Goal: Information Seeking & Learning: Check status

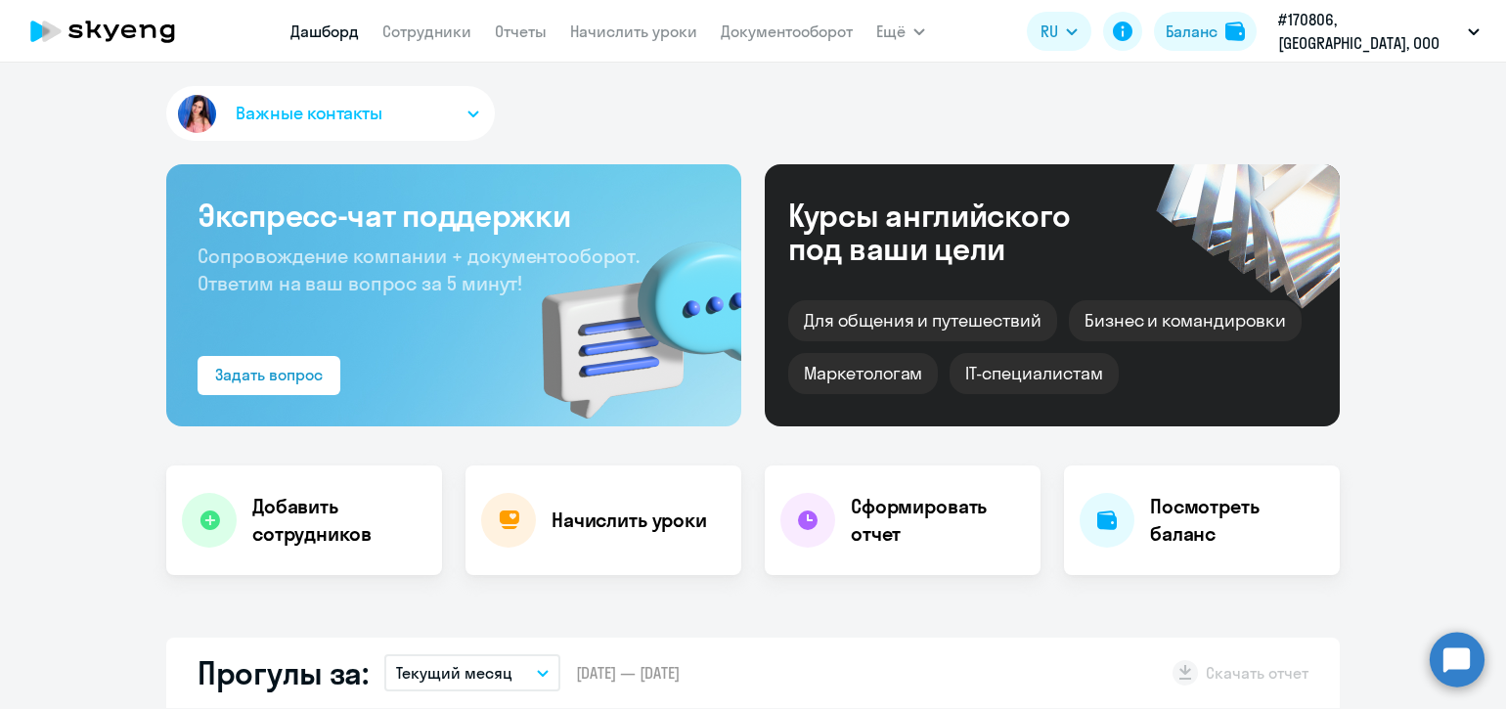
select select "30"
click at [466, 34] on link "Сотрудники" at bounding box center [426, 32] width 89 height 20
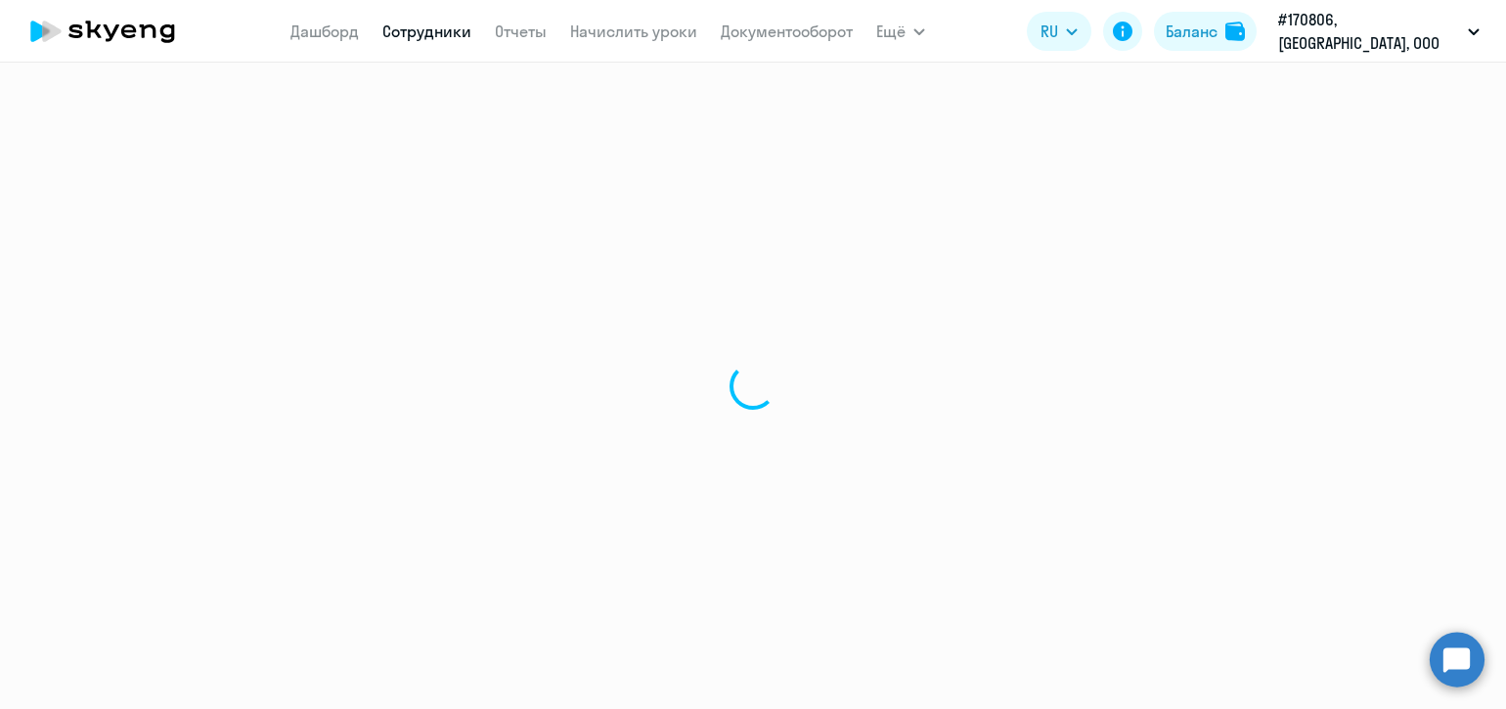
select select "30"
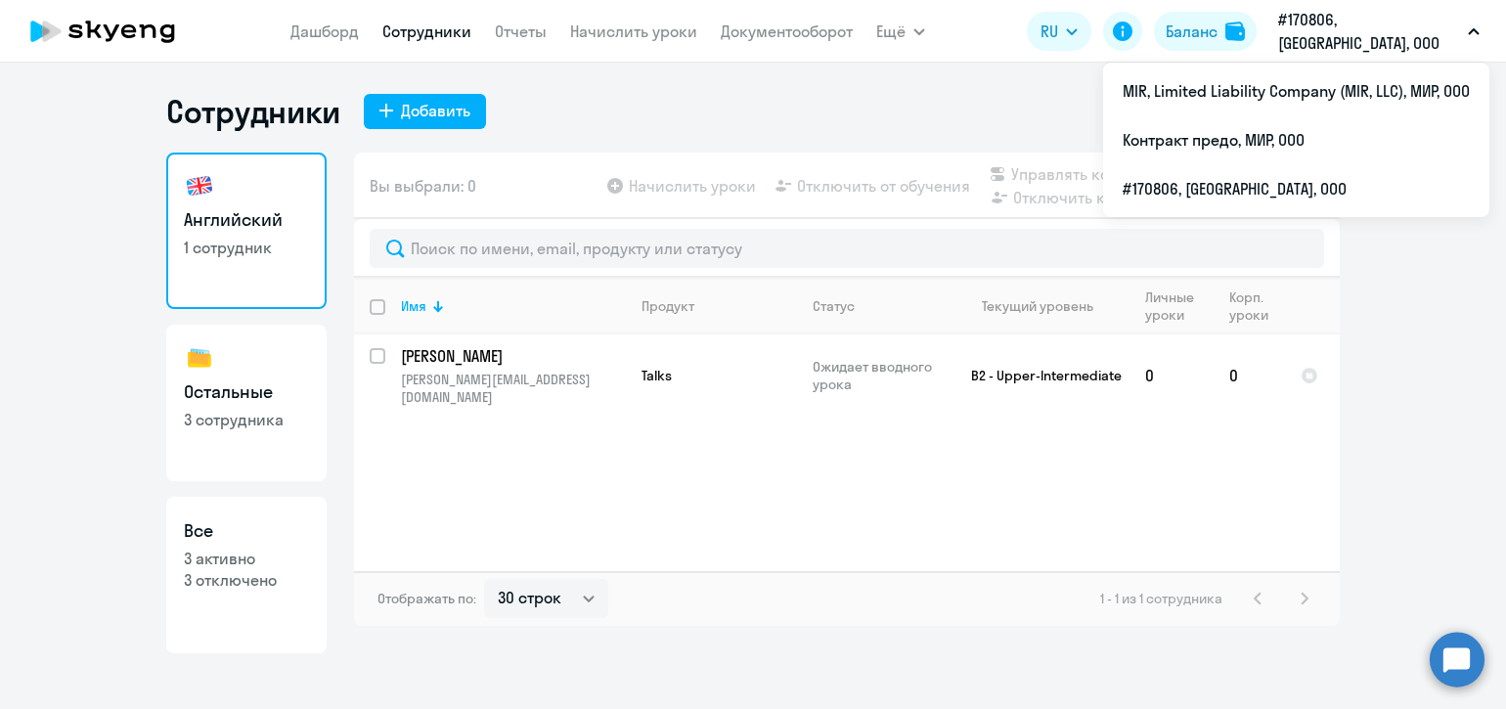
click at [1347, 33] on p "#170806, [GEOGRAPHIC_DATA], ООО" at bounding box center [1369, 31] width 182 height 47
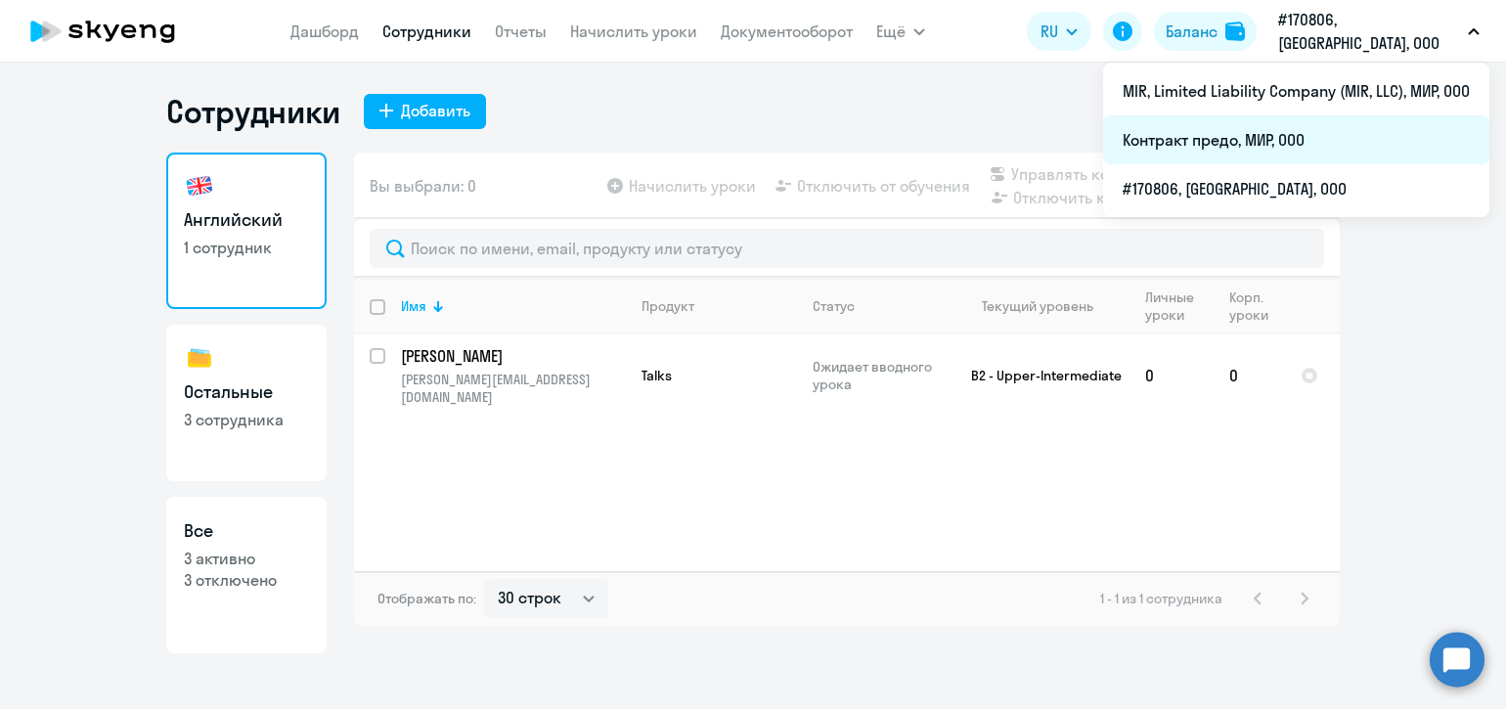
click at [1296, 130] on li "Контракт предо, МИР, ООО" at bounding box center [1296, 139] width 386 height 49
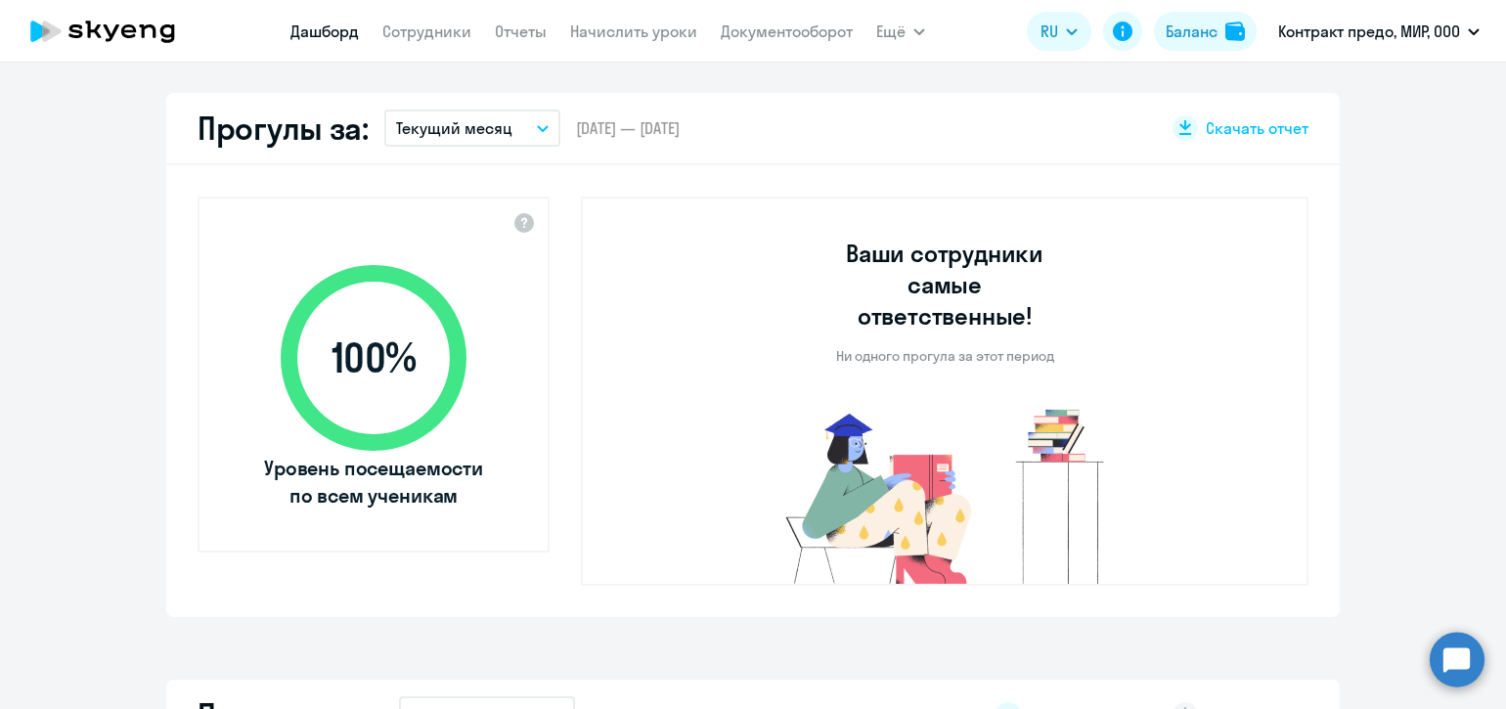
select select "30"
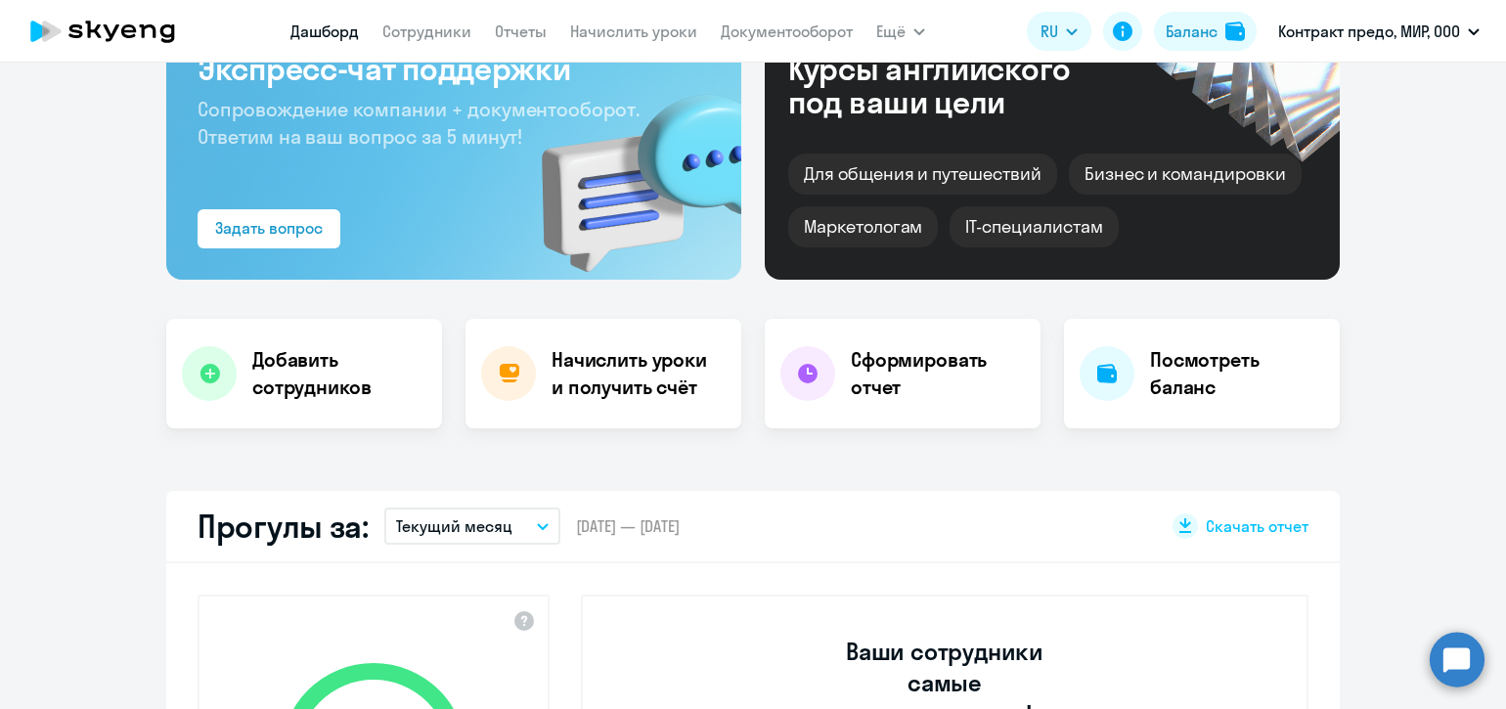
scroll to position [121, 0]
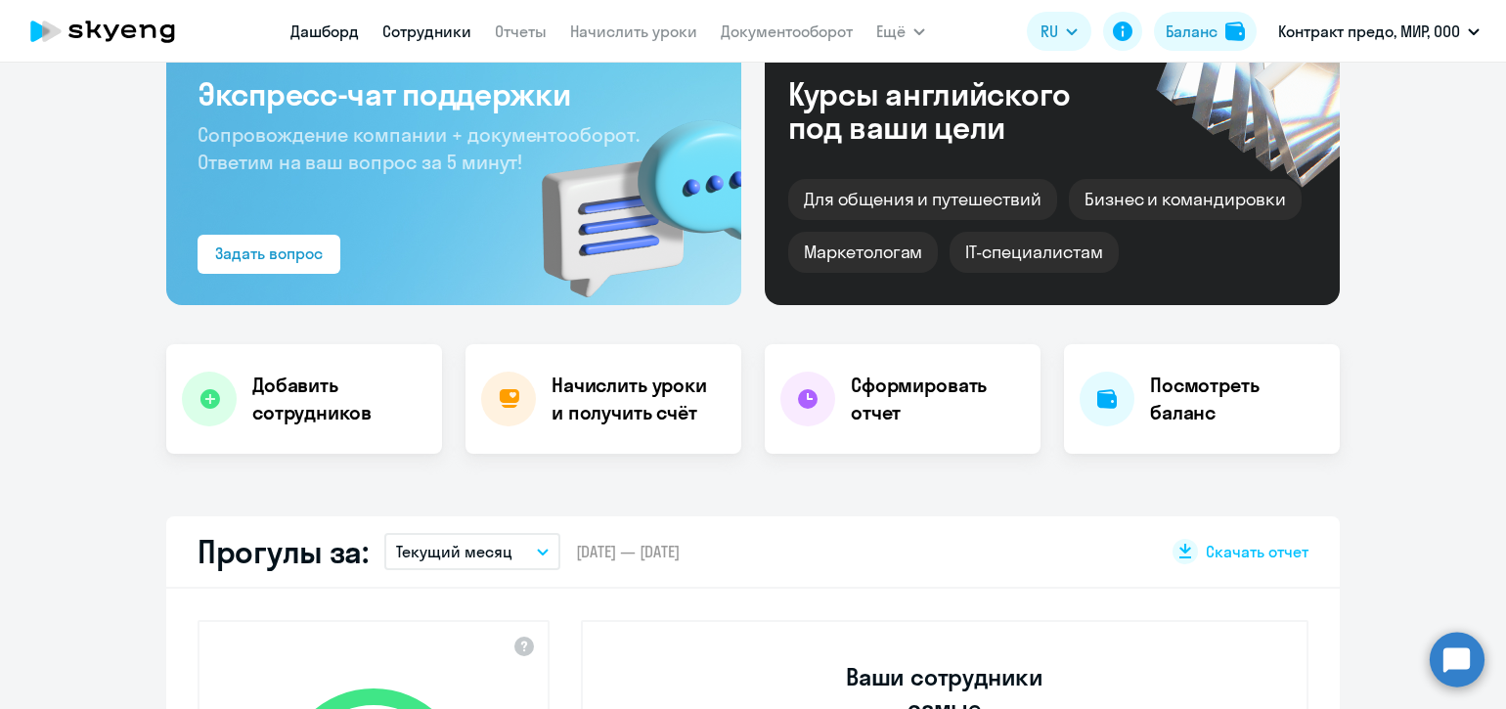
click at [459, 36] on link "Сотрудники" at bounding box center [426, 32] width 89 height 20
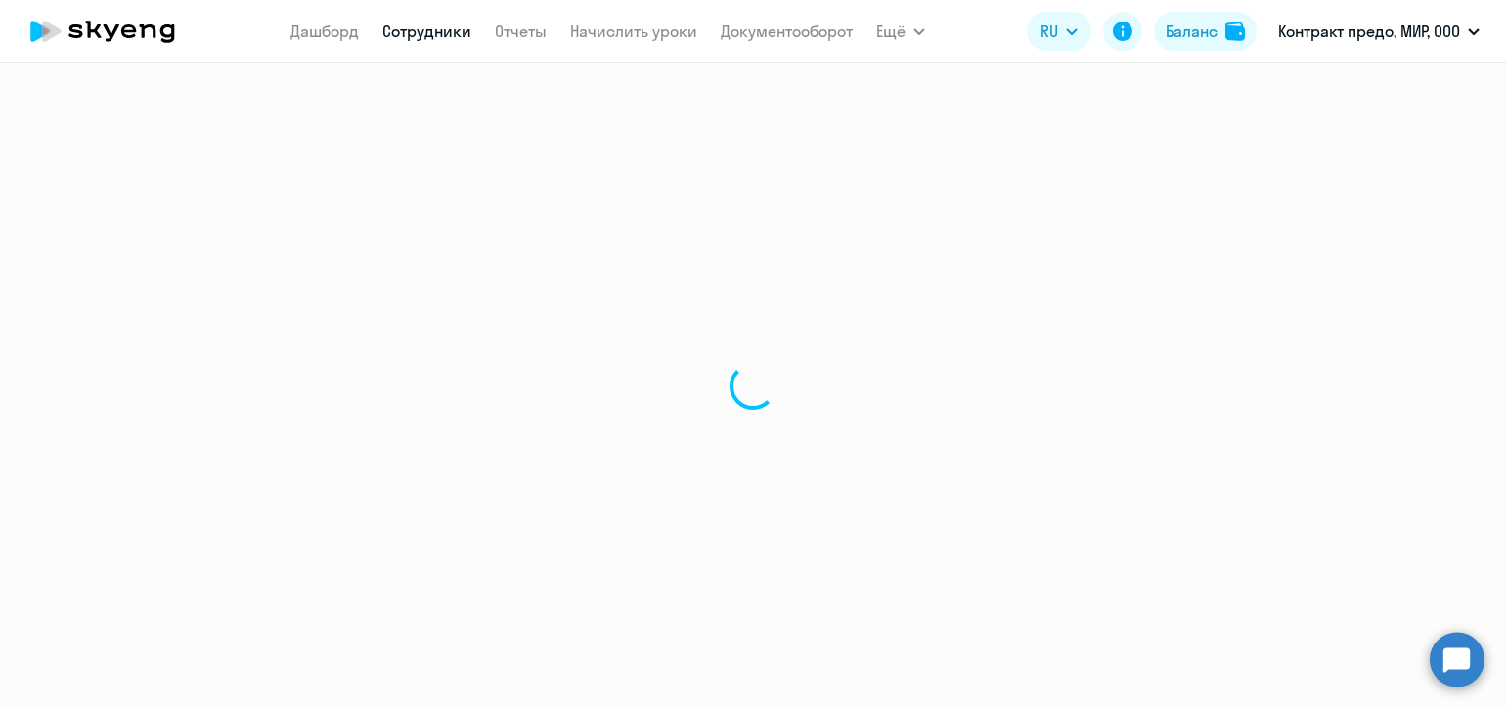
select select "30"
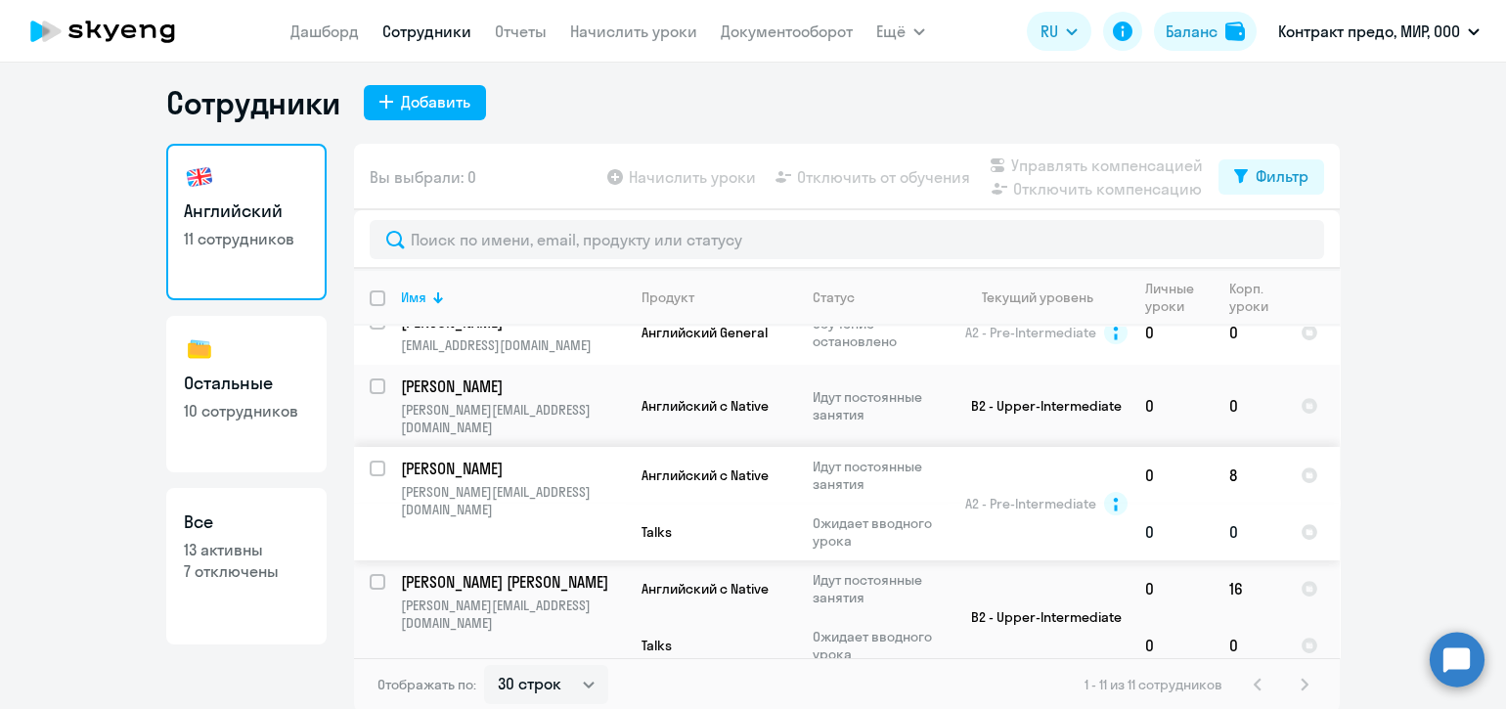
scroll to position [11, 0]
click at [1296, 684] on div "1 - 11 из 11 сотрудников" at bounding box center [1200, 682] width 232 height 23
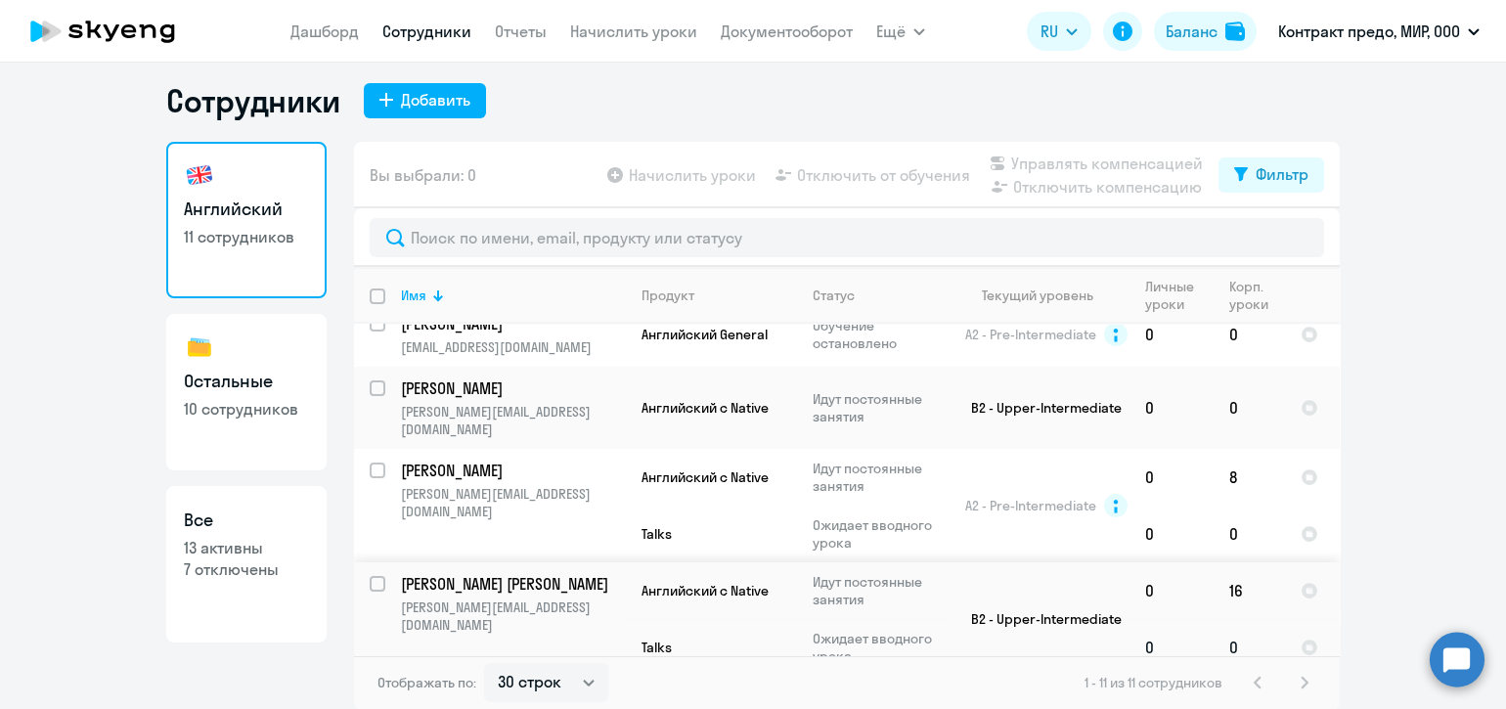
scroll to position [514, 0]
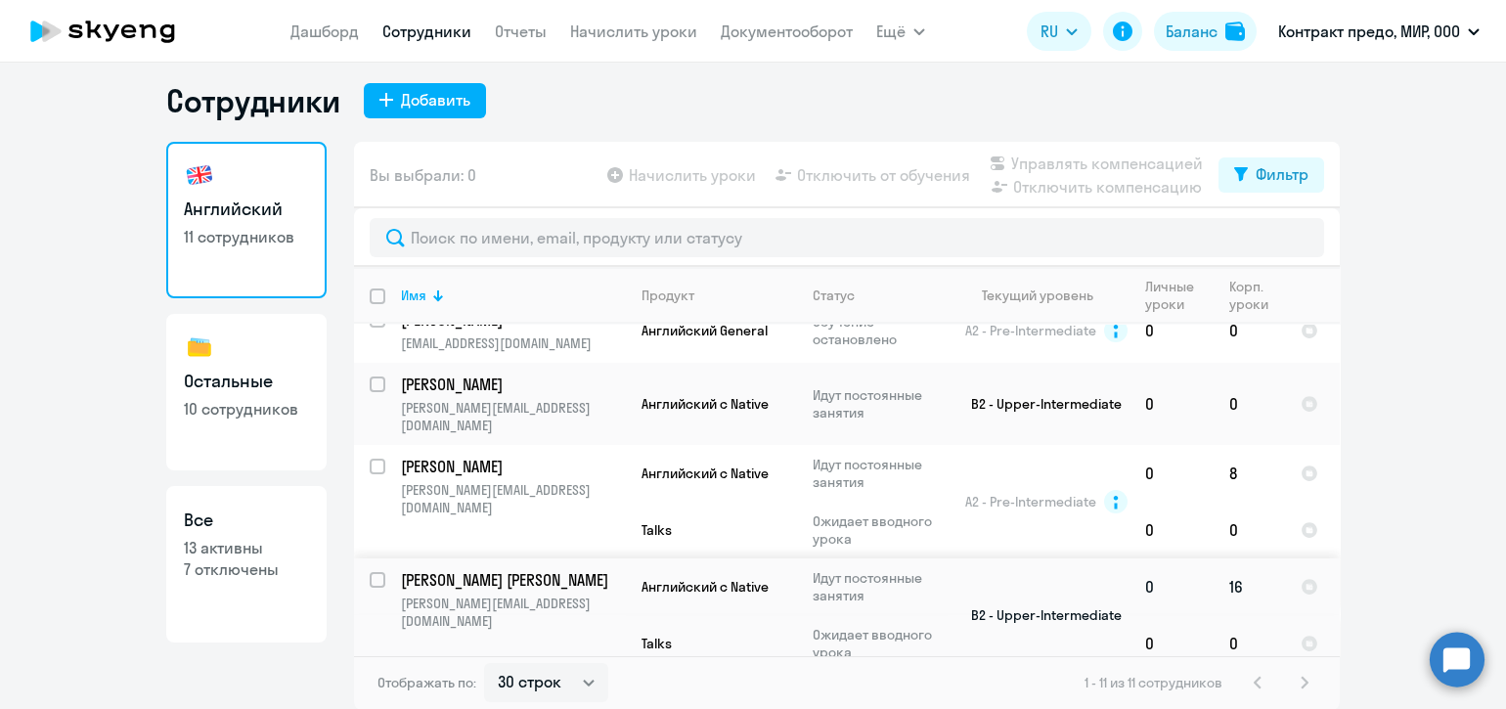
click at [552, 569] on p "[PERSON_NAME] [PERSON_NAME]" at bounding box center [511, 580] width 221 height 22
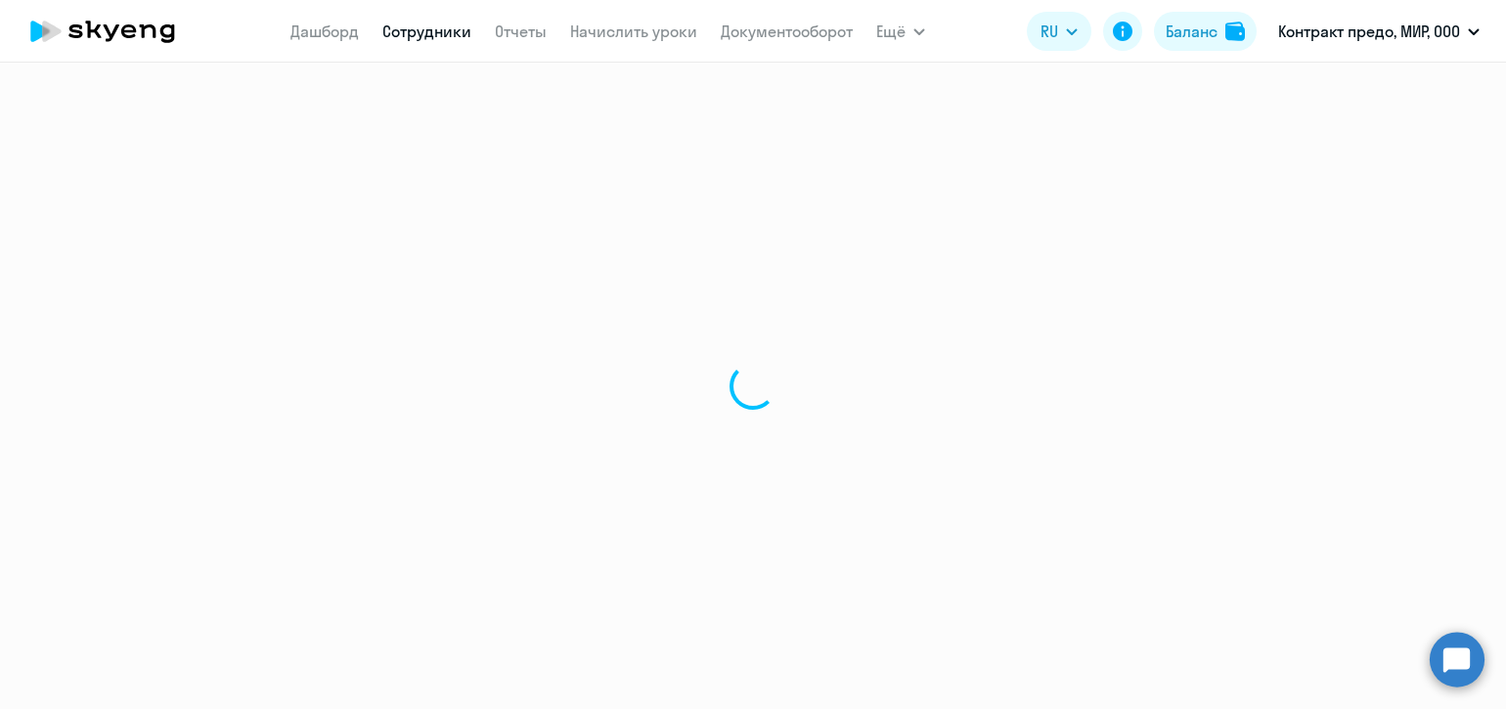
select select "english"
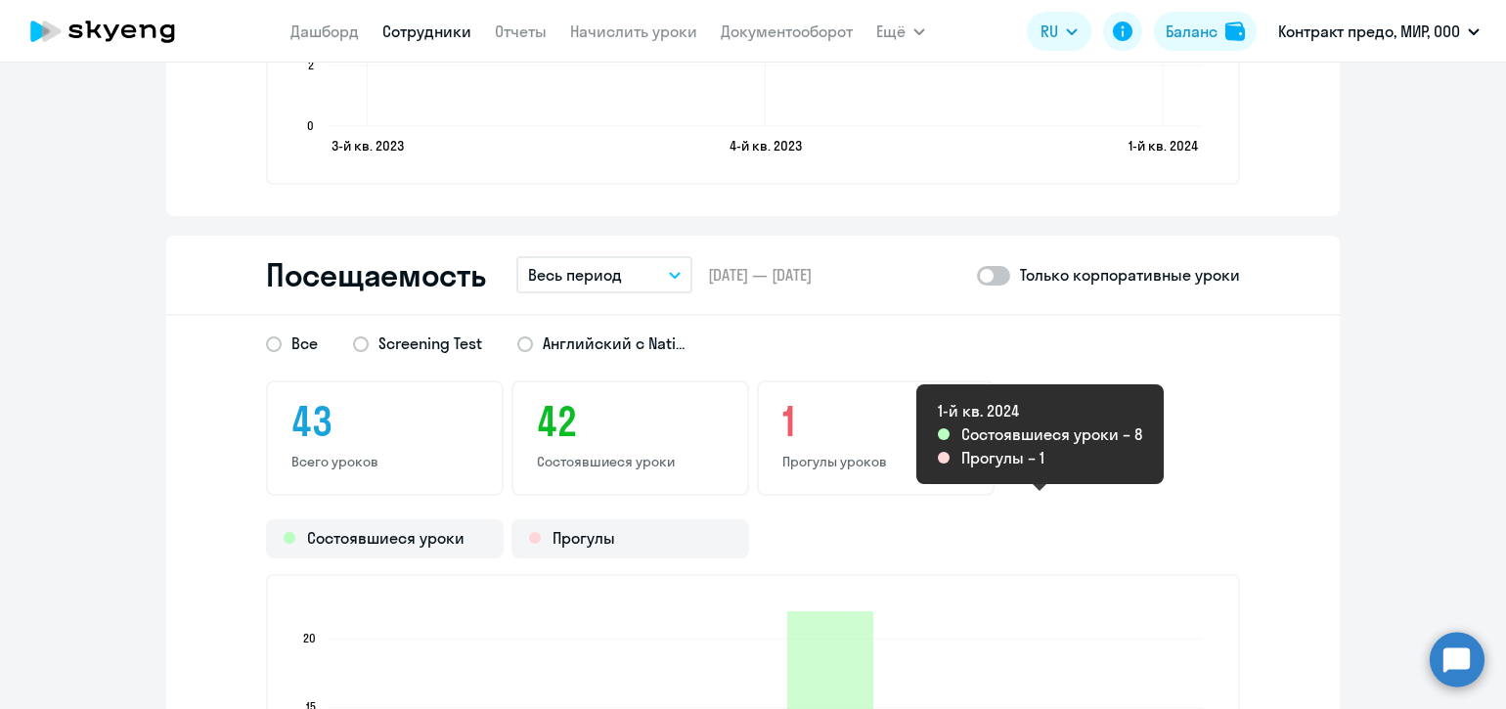
scroll to position [2362, 0]
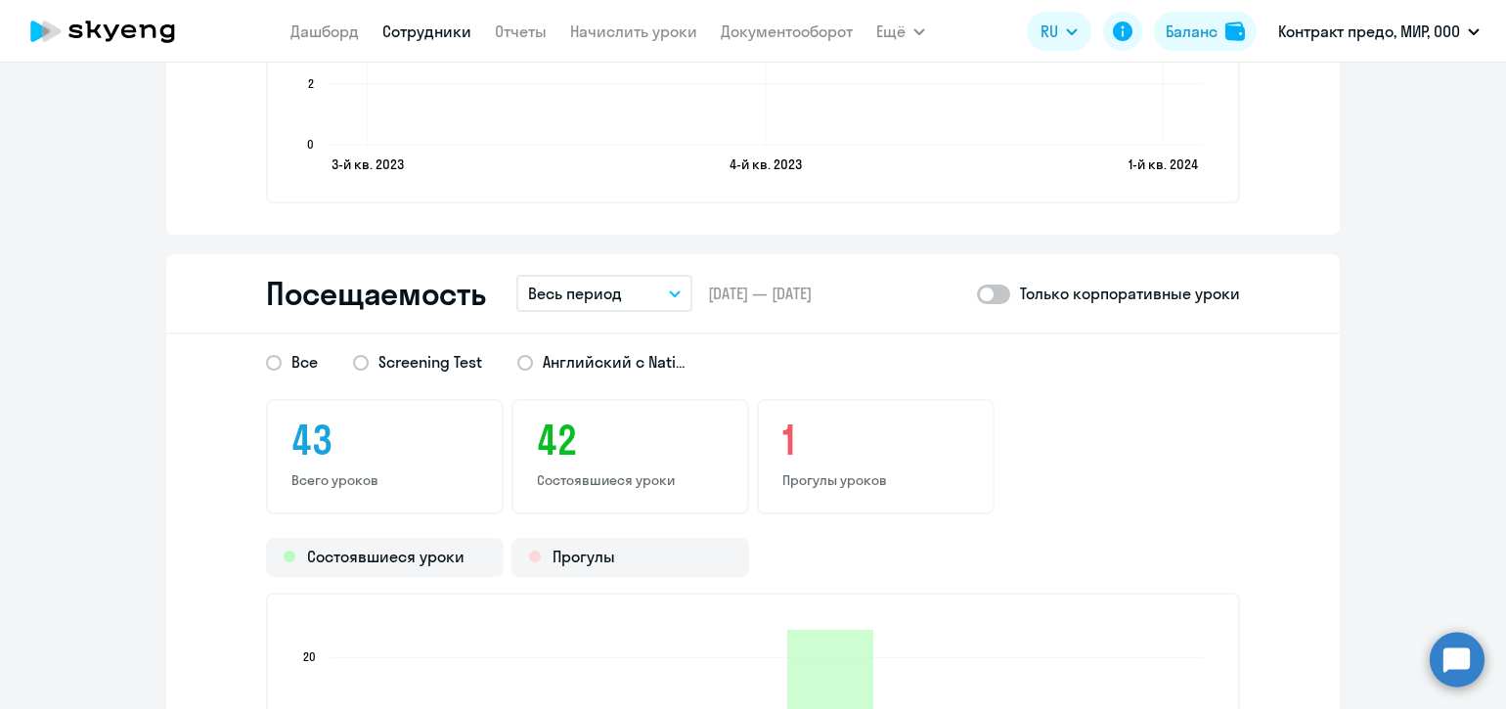
click at [670, 293] on icon "button" at bounding box center [675, 293] width 12 height 7
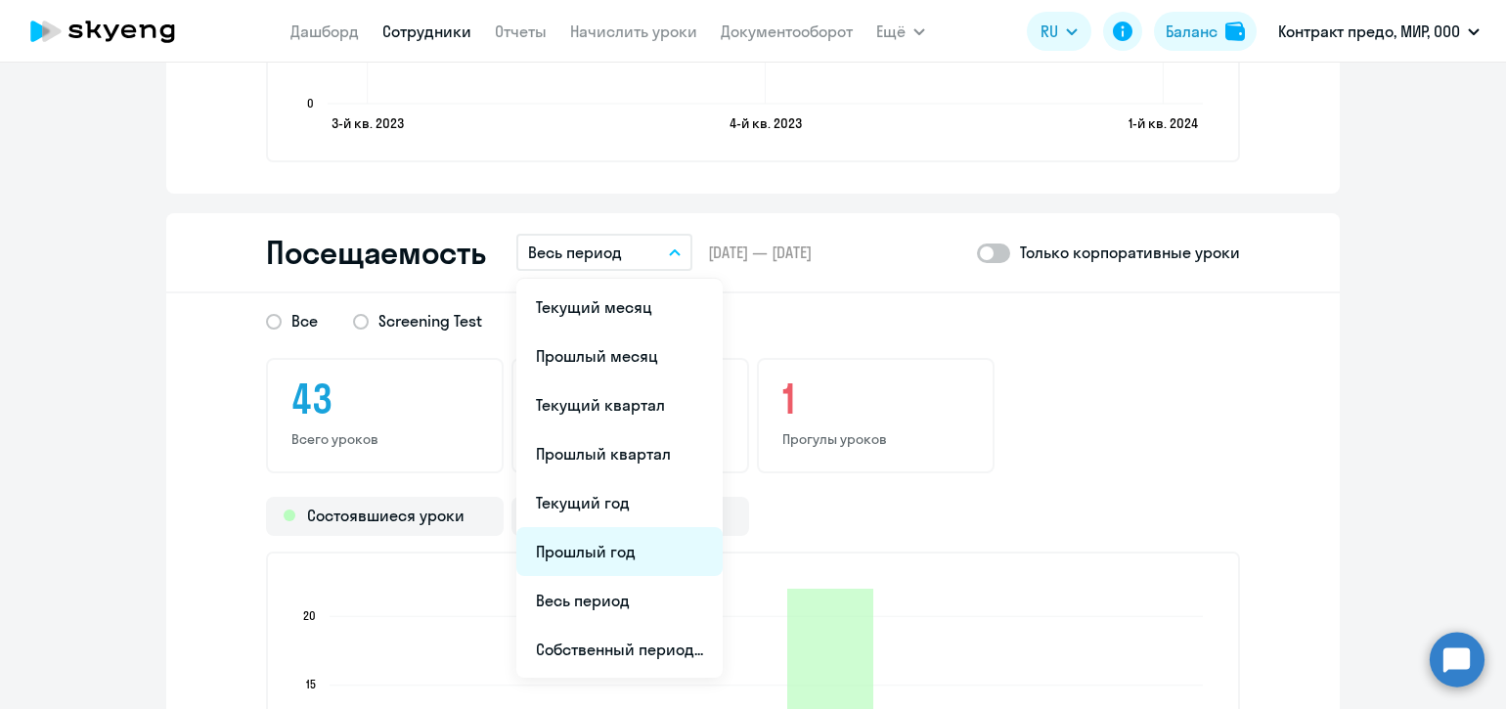
scroll to position [2485, 0]
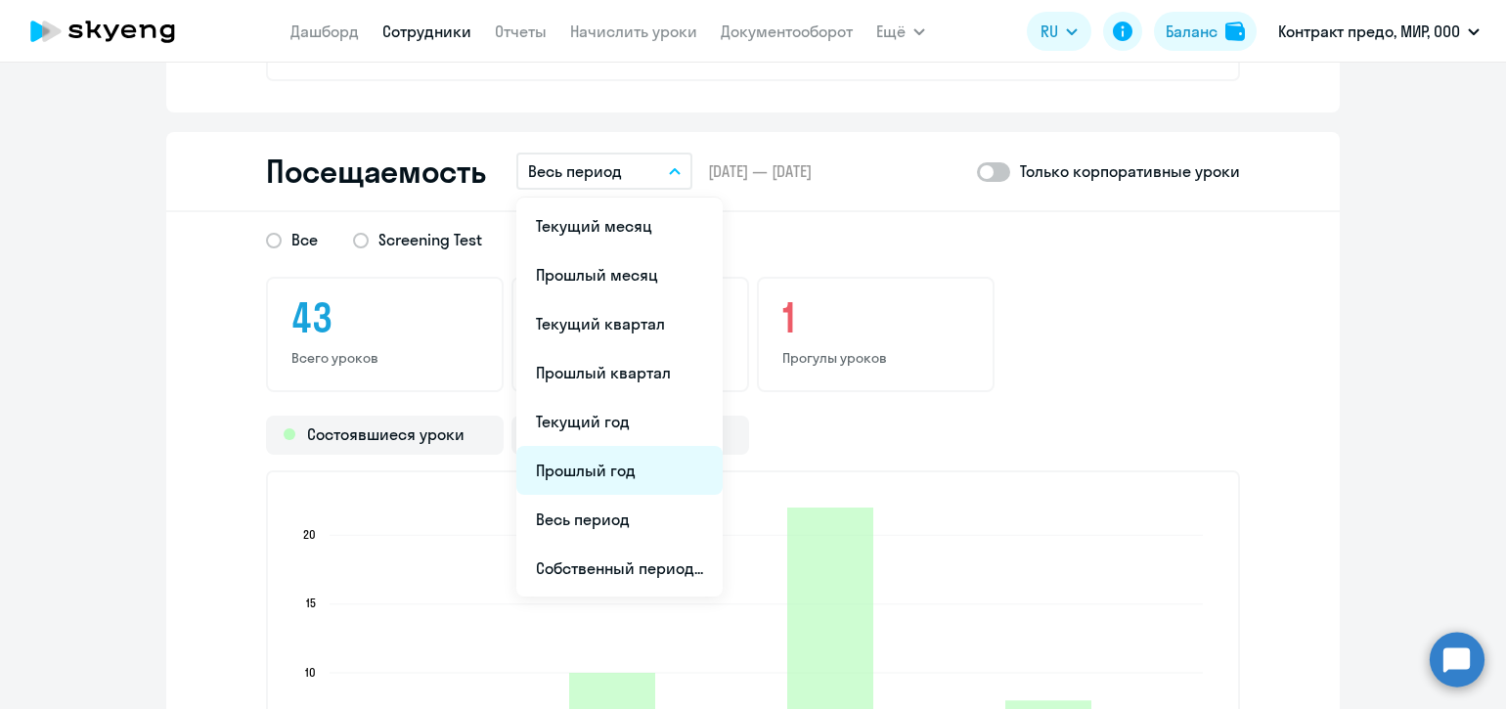
click at [621, 464] on li "Прошлый год" at bounding box center [619, 470] width 206 height 49
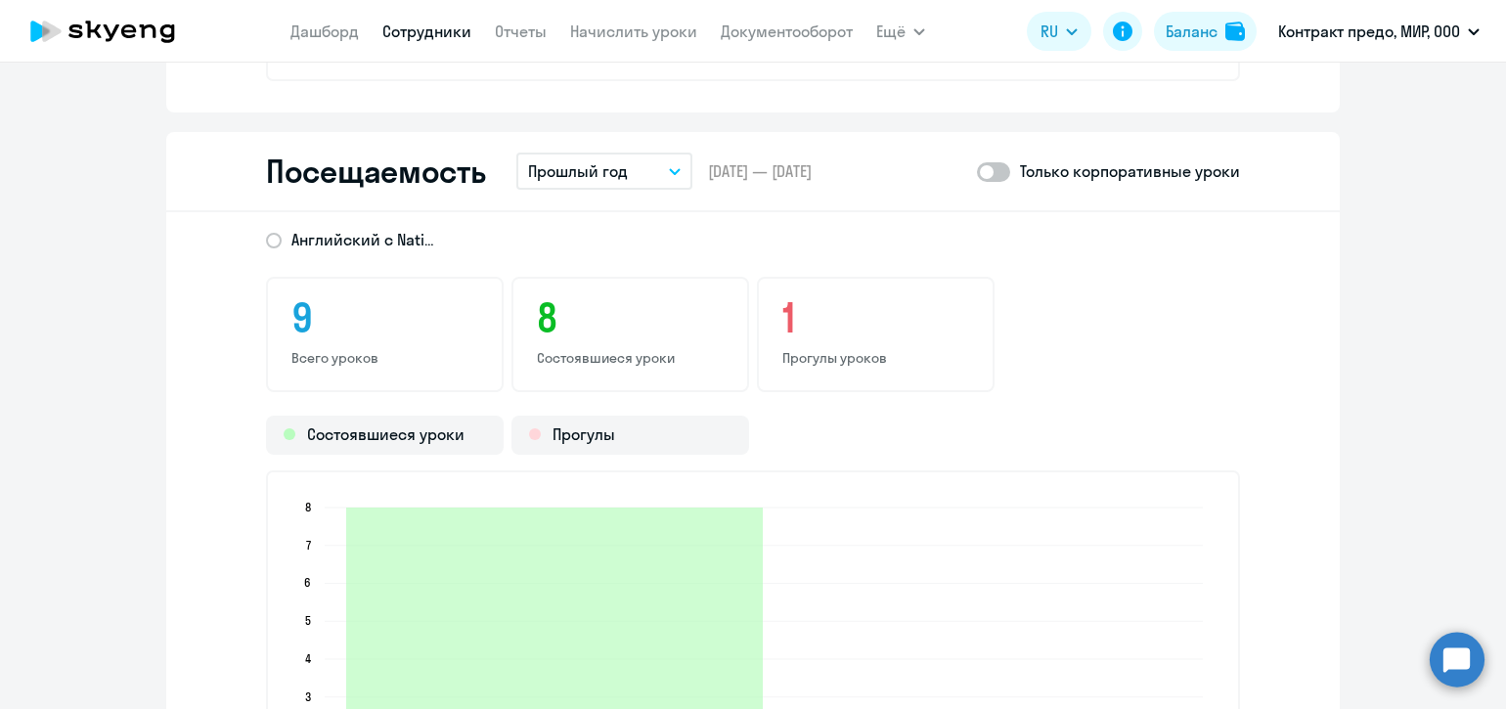
click at [659, 176] on button "Прошлый год" at bounding box center [604, 171] width 176 height 37
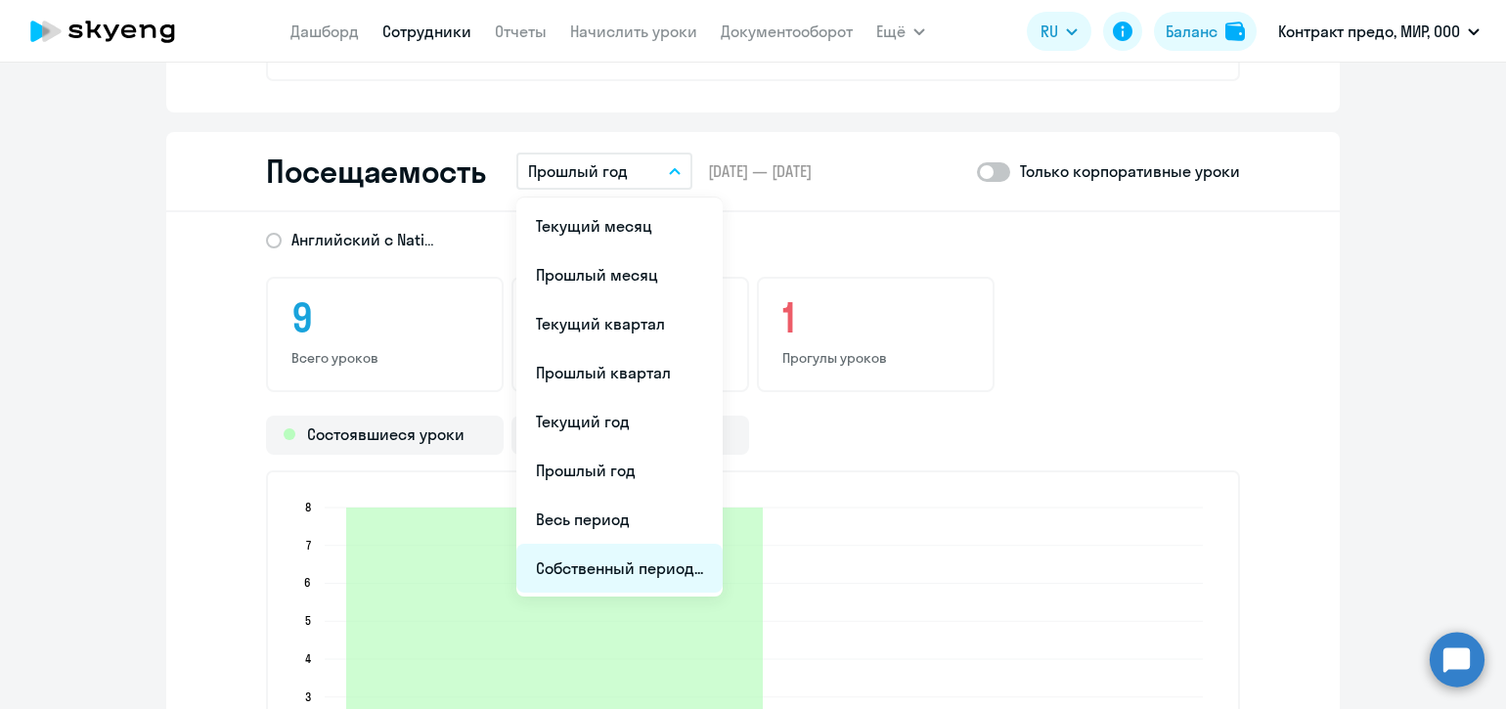
click at [628, 559] on li "Собственный период..." at bounding box center [619, 568] width 206 height 49
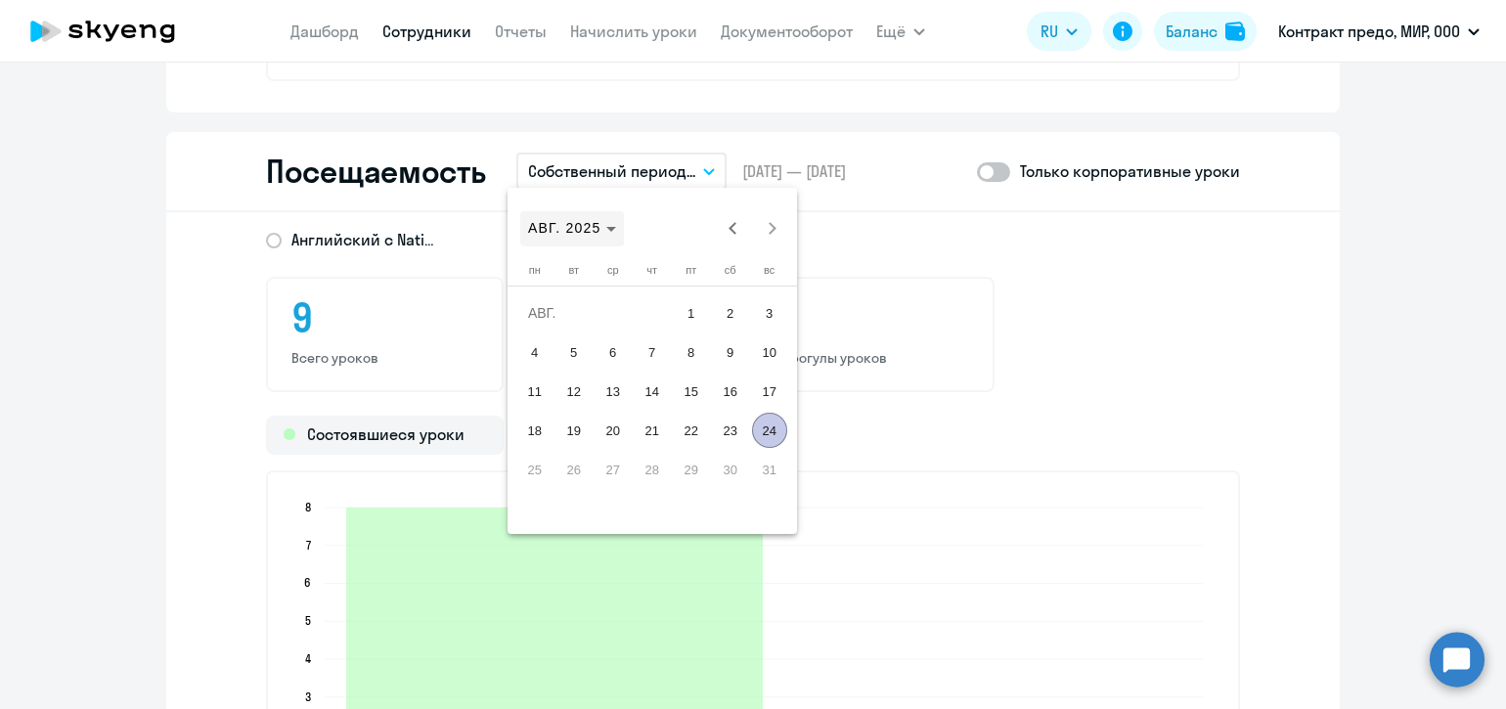
click at [616, 236] on span "Choose month and year" at bounding box center [572, 228] width 104 height 47
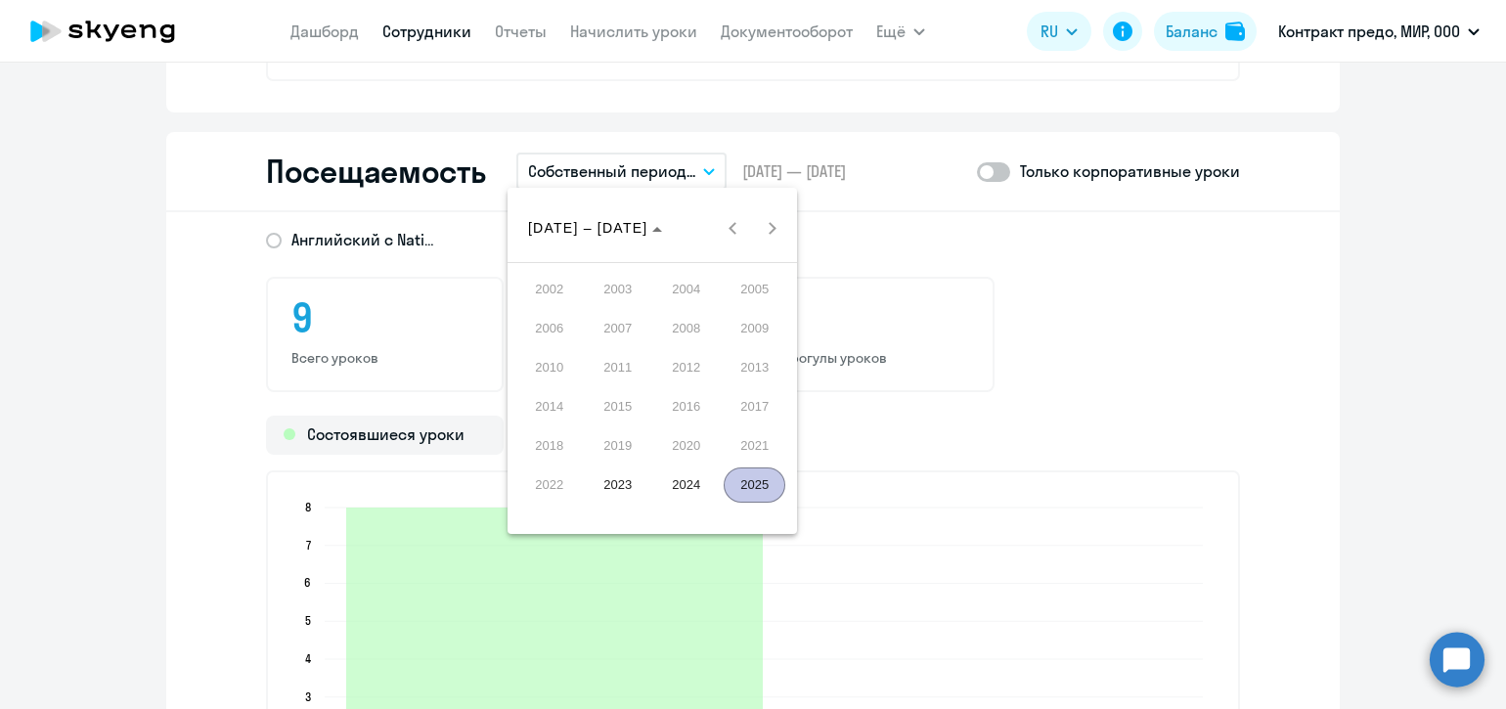
click at [683, 472] on span "2024" at bounding box center [686, 484] width 62 height 35
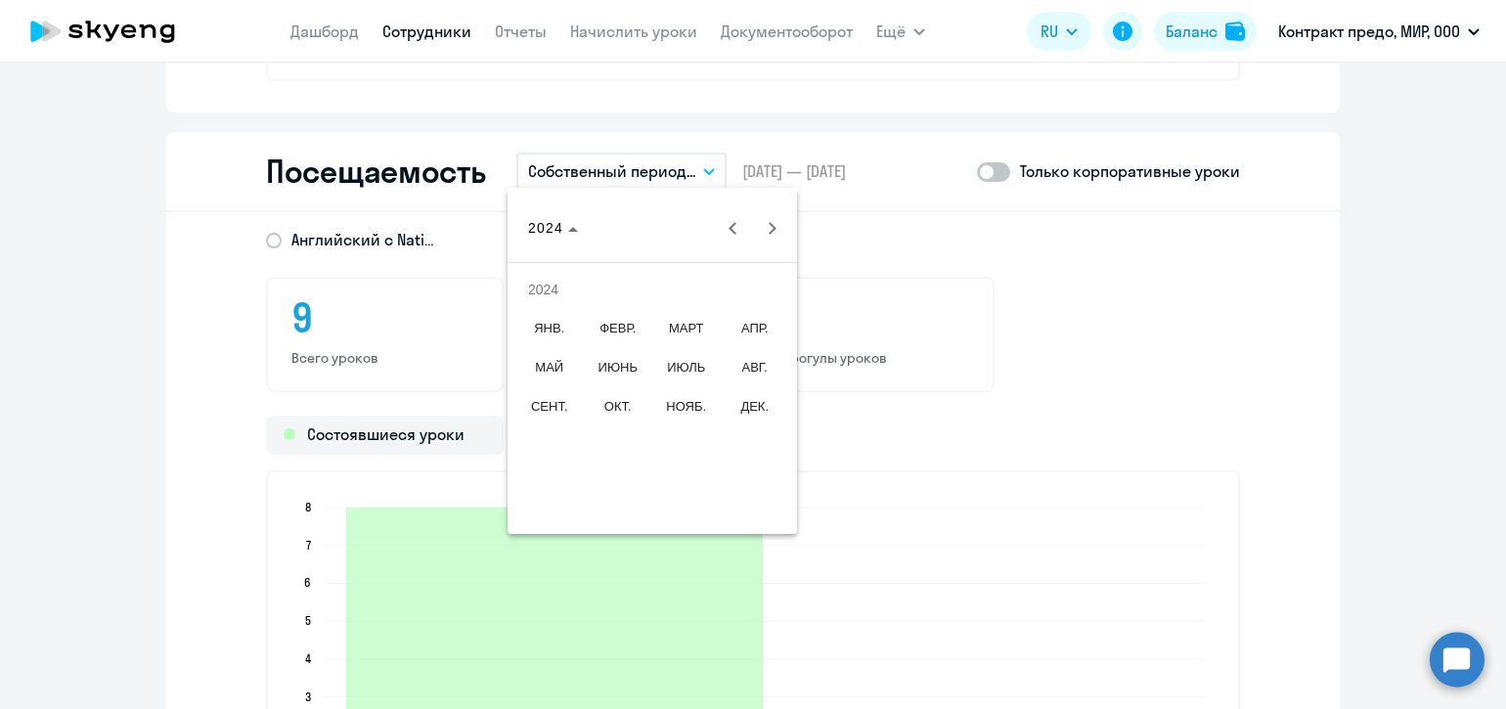
click at [685, 333] on span "МАРТ" at bounding box center [686, 328] width 62 height 35
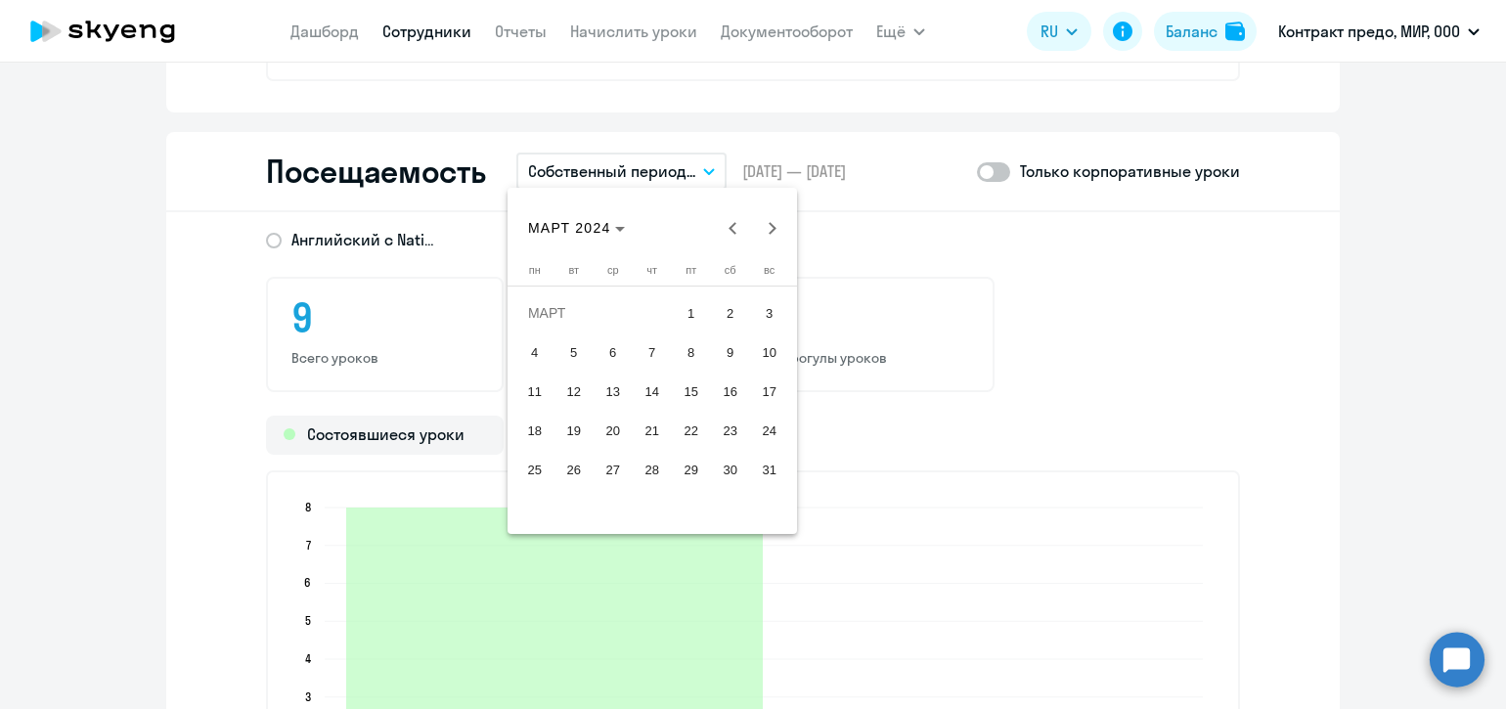
click at [693, 312] on span "1" at bounding box center [691, 312] width 35 height 35
click at [686, 304] on span "1" at bounding box center [691, 312] width 35 height 35
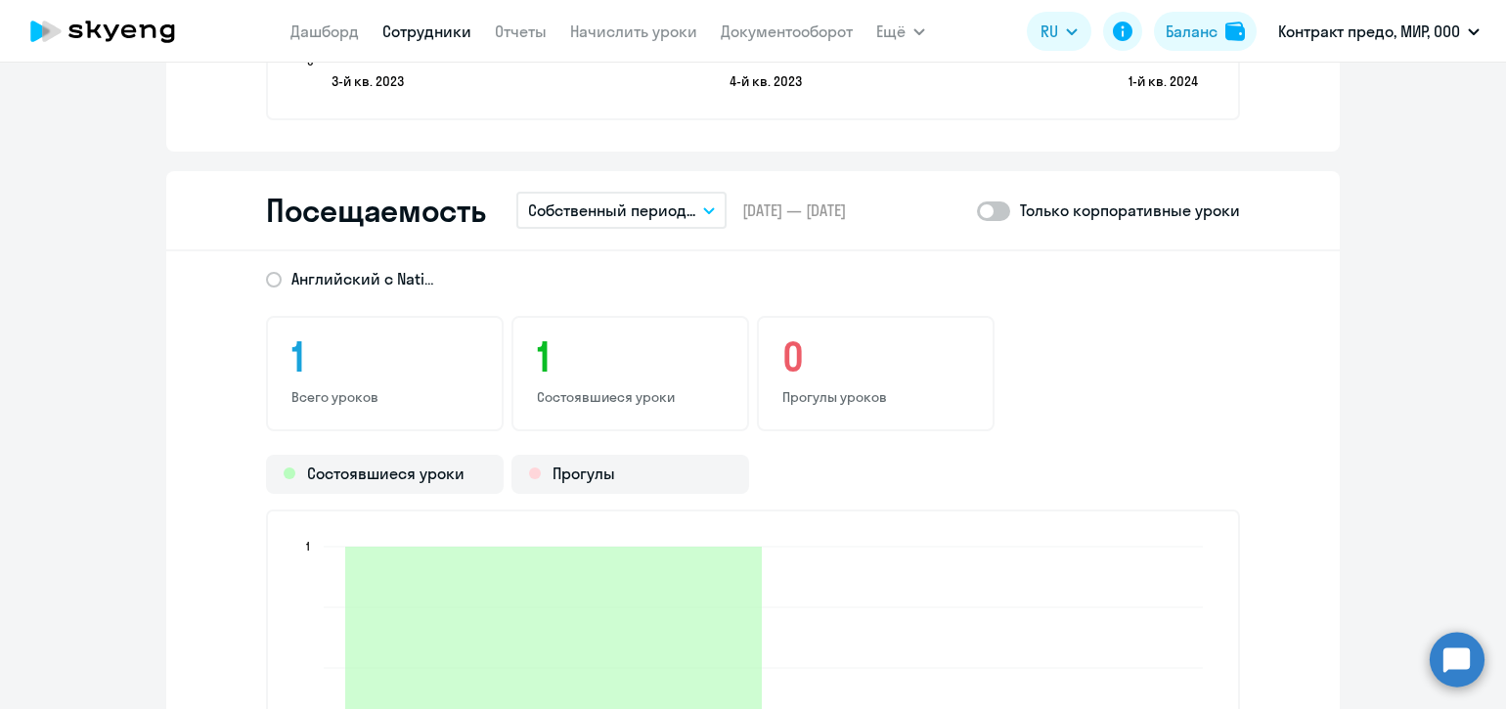
scroll to position [2444, 0]
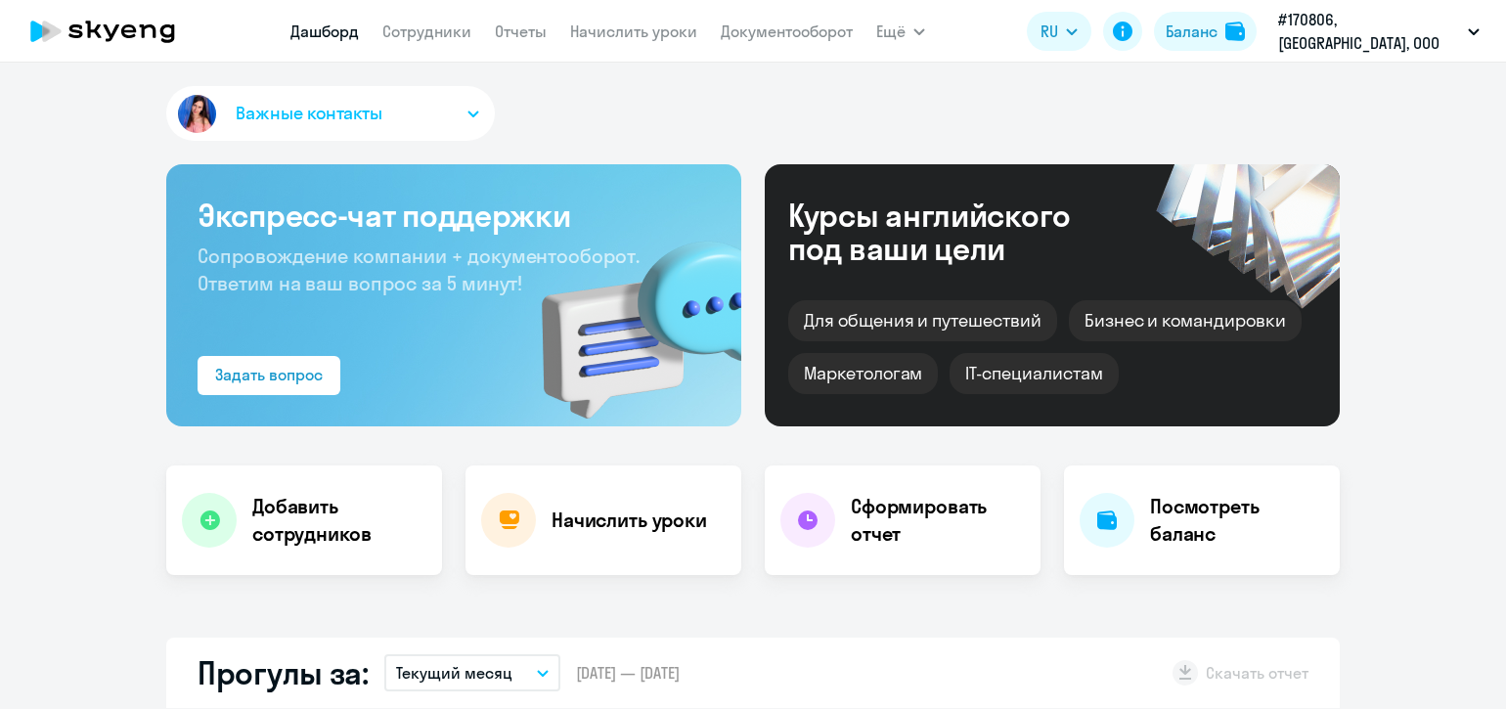
select select "30"
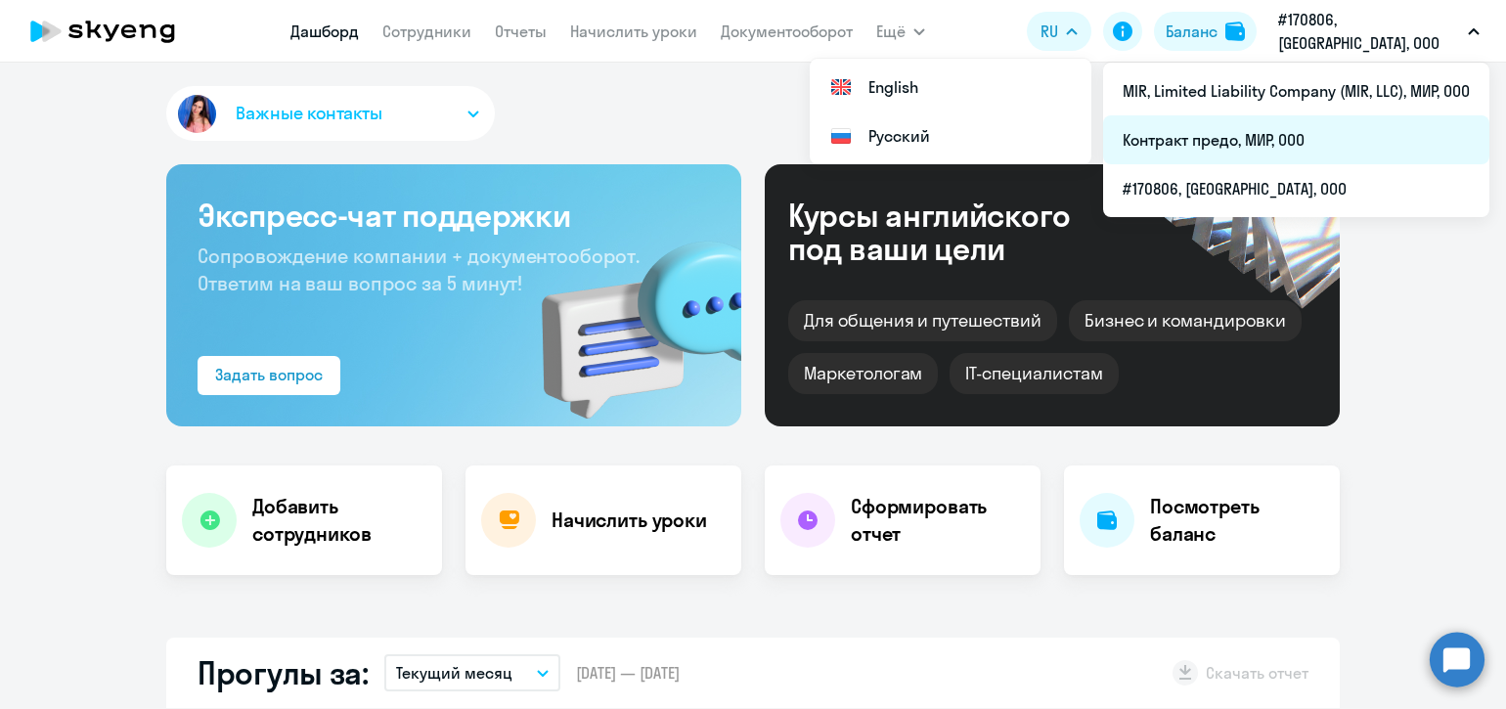
click at [1287, 132] on li "Контракт предо, МИР, ООО" at bounding box center [1296, 139] width 386 height 49
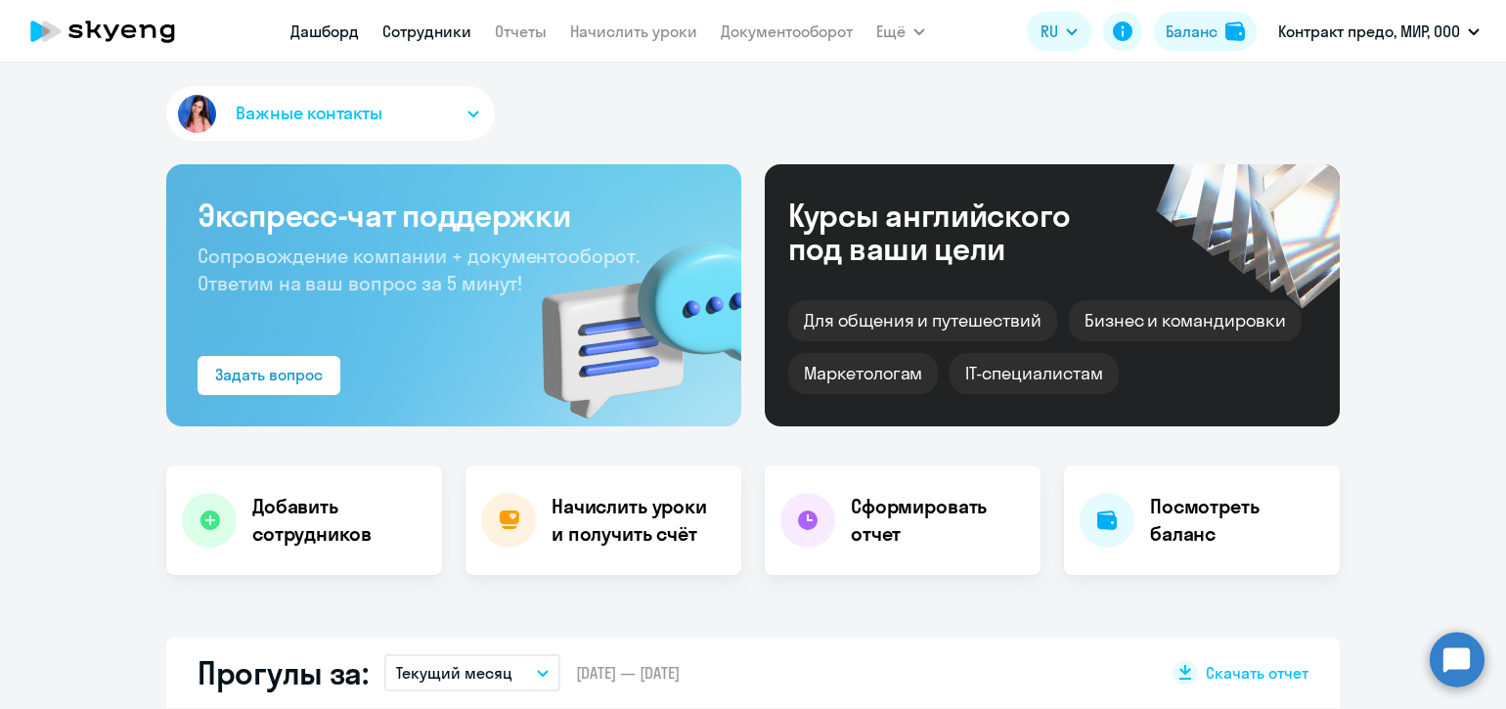
click at [462, 27] on link "Сотрудники" at bounding box center [426, 32] width 89 height 20
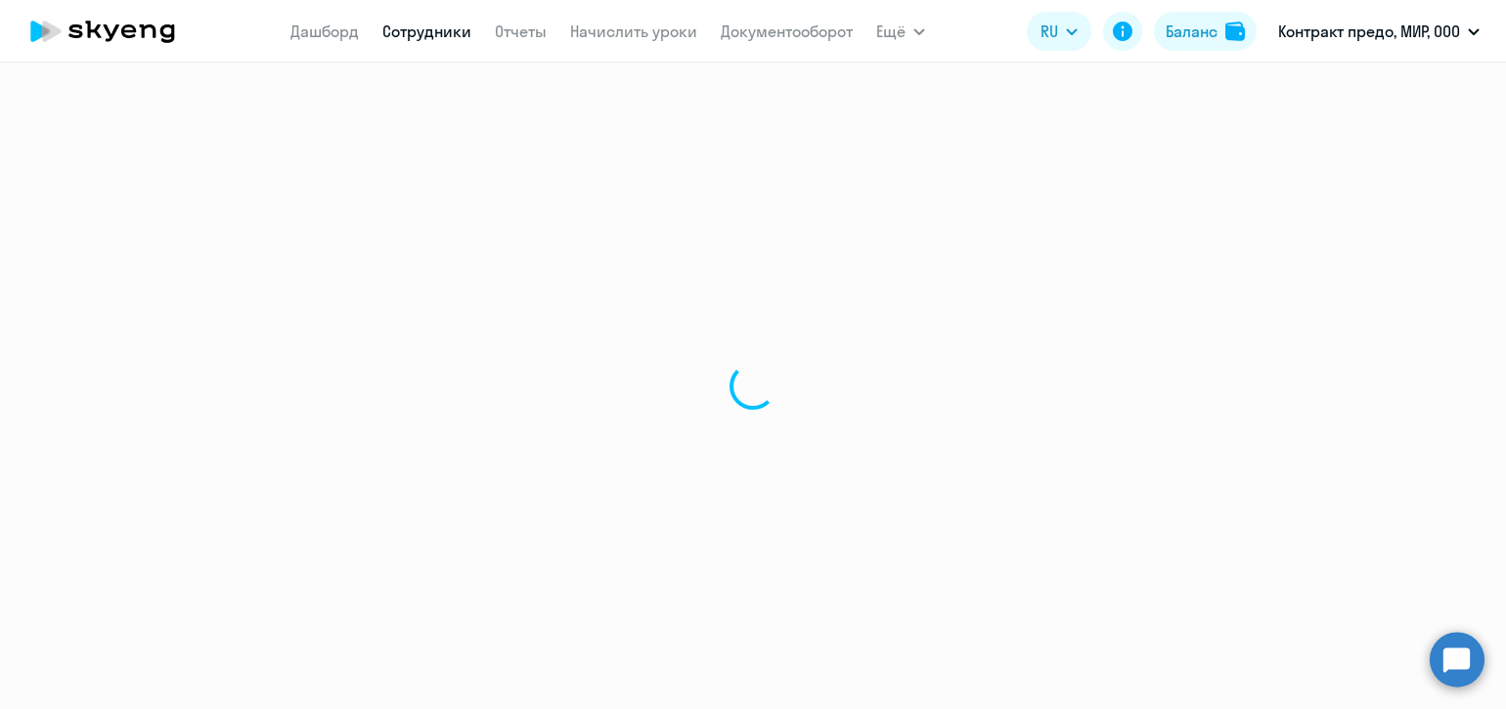
select select "30"
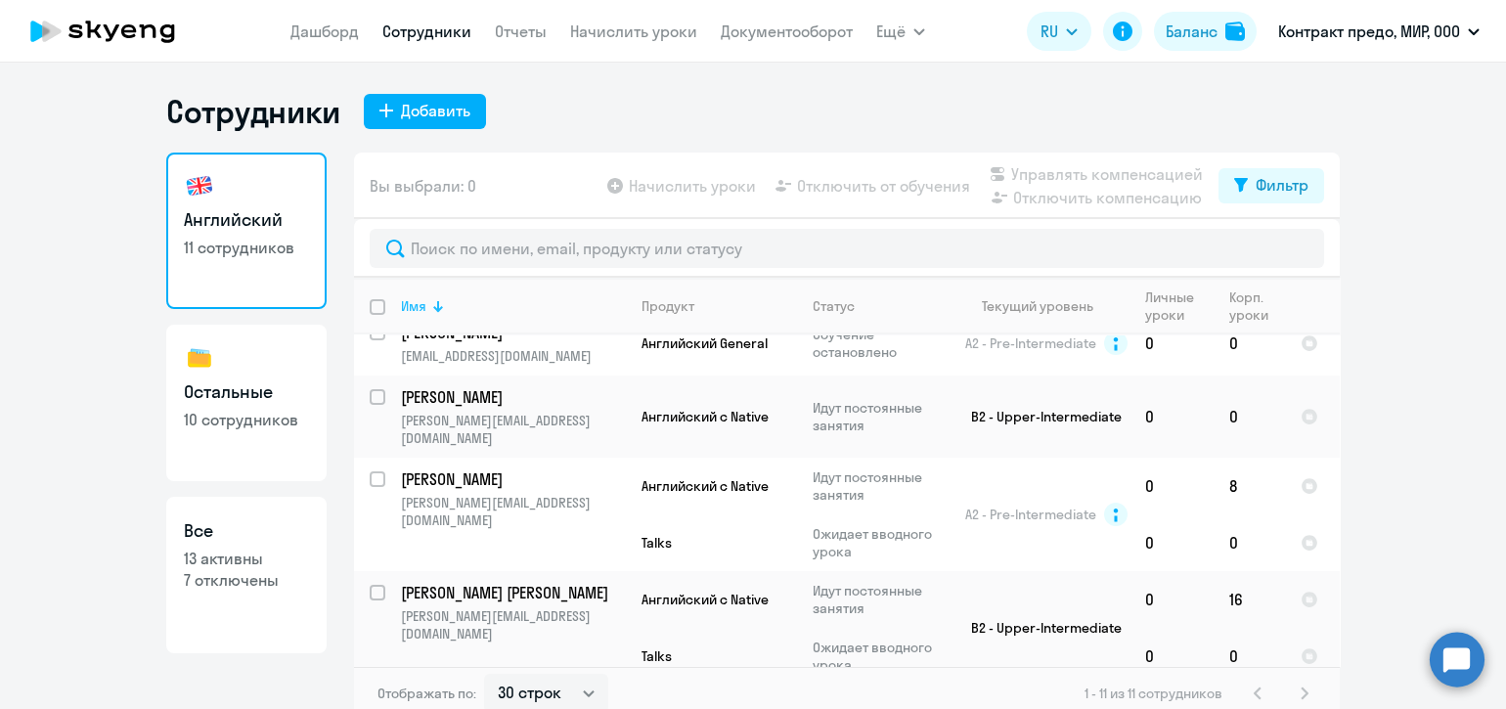
scroll to position [514, 0]
